Goal: Find specific page/section: Find specific page/section

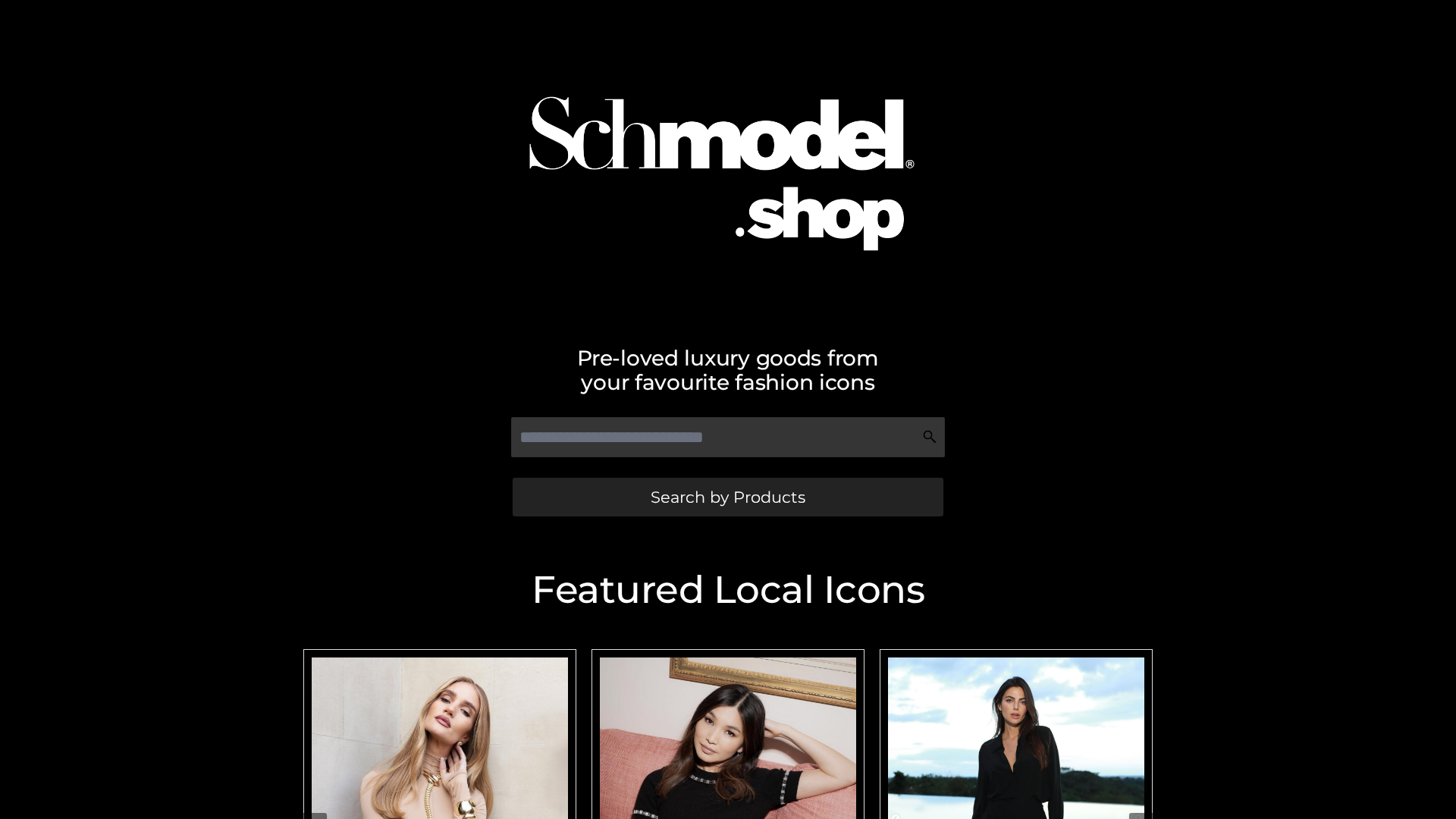
click at [727, 497] on span "Search by Products" at bounding box center [728, 498] width 155 height 16
